Goal: Task Accomplishment & Management: Use online tool/utility

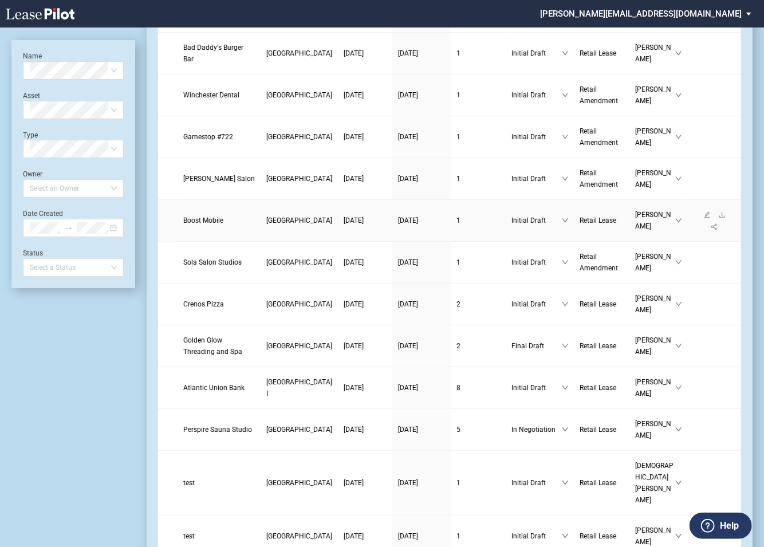
scroll to position [179, 0]
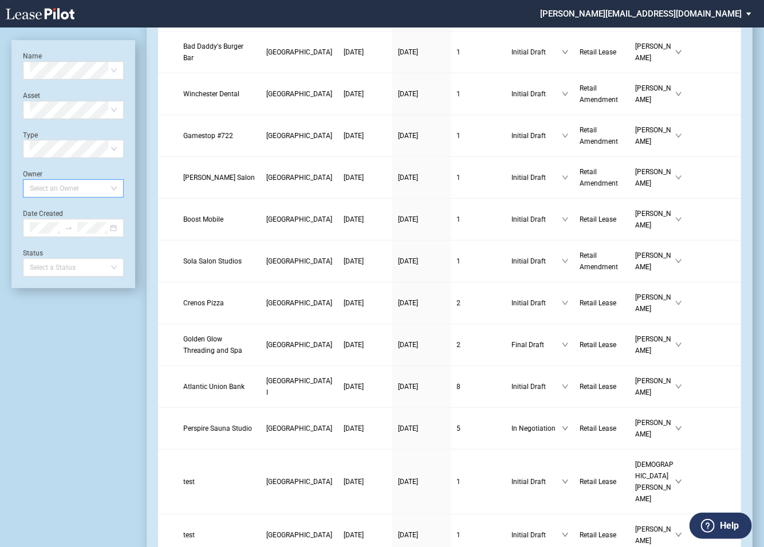
click at [69, 183] on div at bounding box center [67, 188] width 85 height 16
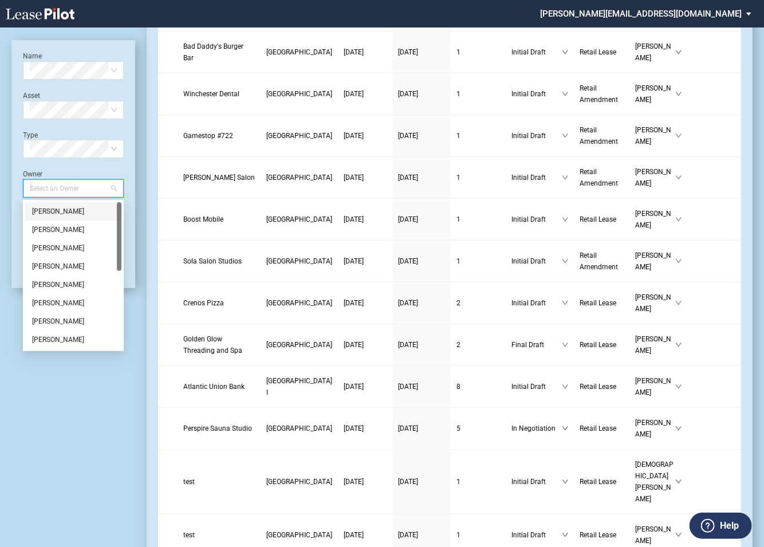
click at [61, 207] on div "[PERSON_NAME]" at bounding box center [73, 211] width 82 height 11
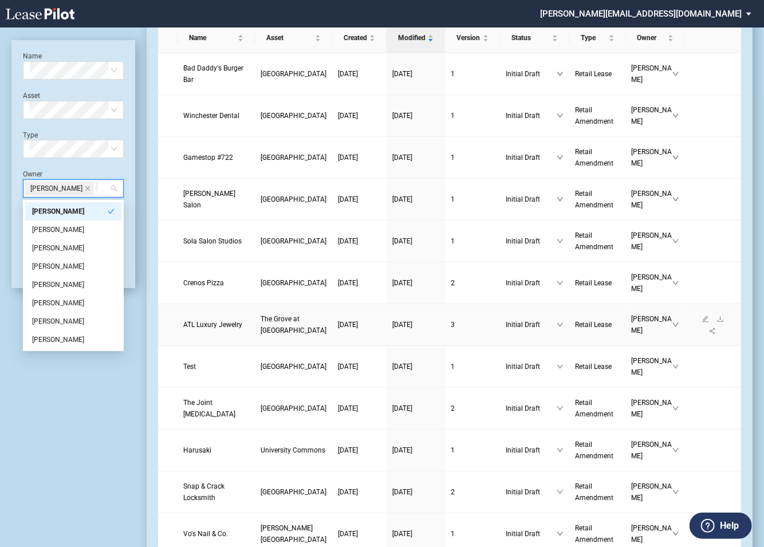
scroll to position [0, 0]
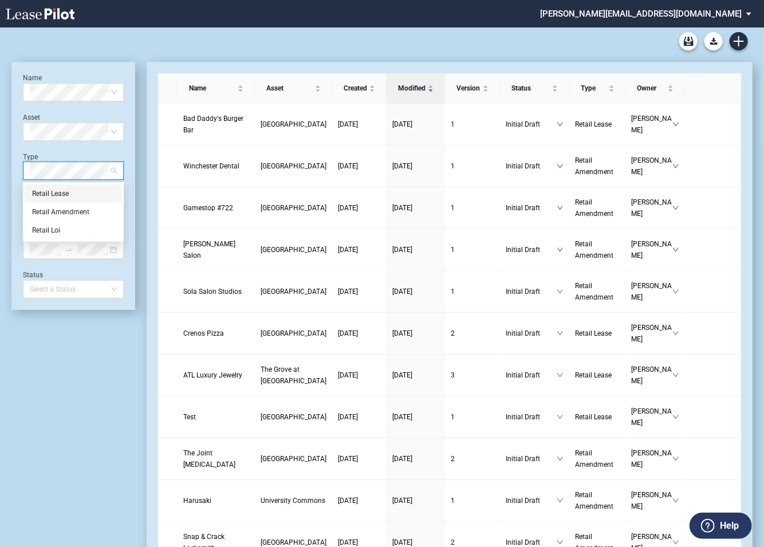
click at [68, 191] on div "Retail Lease" at bounding box center [73, 193] width 82 height 11
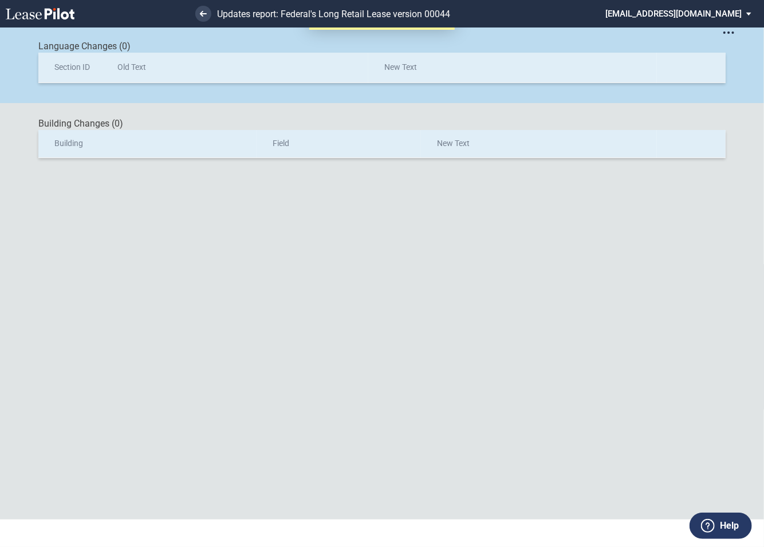
scroll to position [27, 0]
